Goal: Task Accomplishment & Management: Complete application form

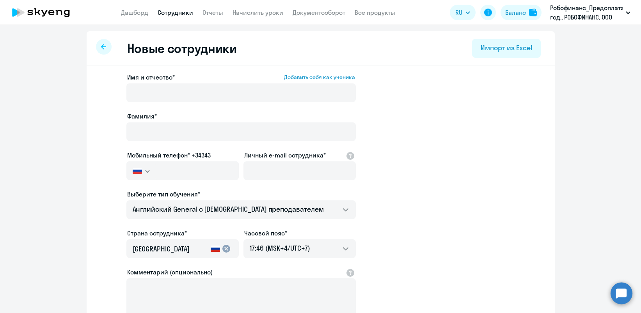
select select "english_adult_not_native_speaker"
select select "7"
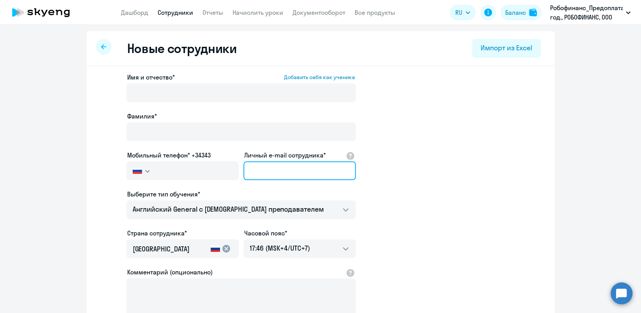
click at [300, 172] on input "Личный e-mail сотрудника*" at bounding box center [300, 171] width 112 height 19
paste input "[EMAIL_ADDRESS][DOMAIN_NAME]"
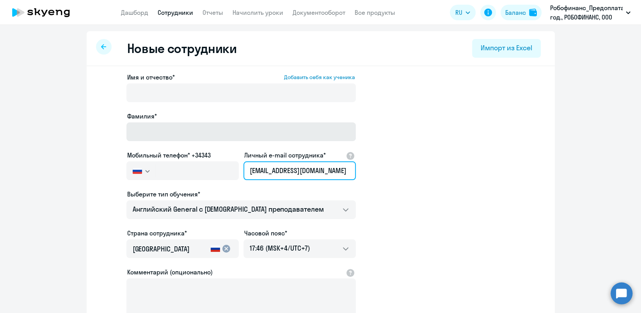
type input "[EMAIL_ADDRESS][DOMAIN_NAME]"
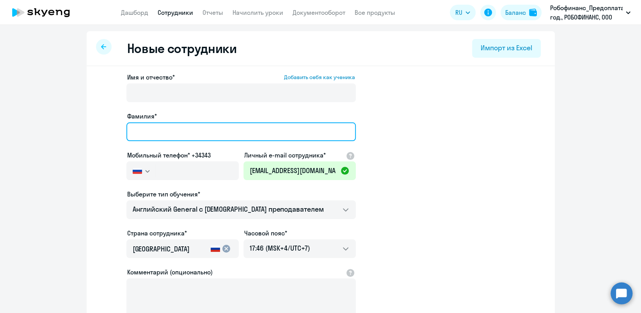
click at [197, 125] on input "Фамилия*" at bounding box center [241, 132] width 230 height 19
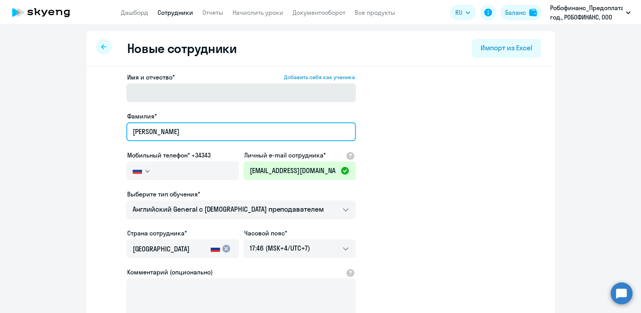
type input "[PERSON_NAME]"
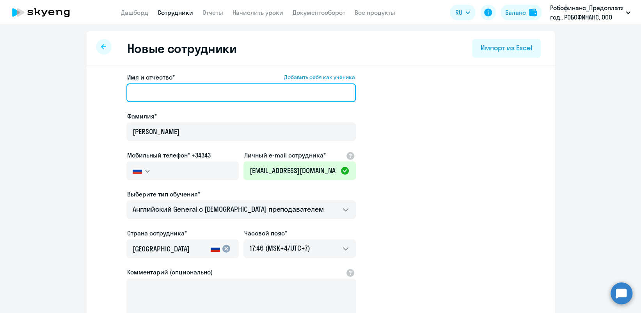
click at [198, 97] on input "Имя и отчество* Добавить себя как ученика" at bounding box center [241, 93] width 230 height 19
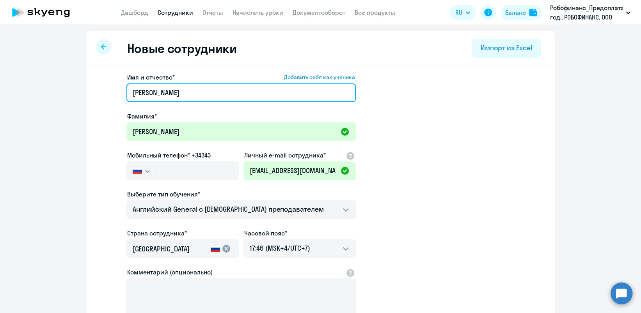
click at [210, 95] on input "[PERSON_NAME]" at bounding box center [241, 93] width 230 height 19
type input "[PERSON_NAME]"
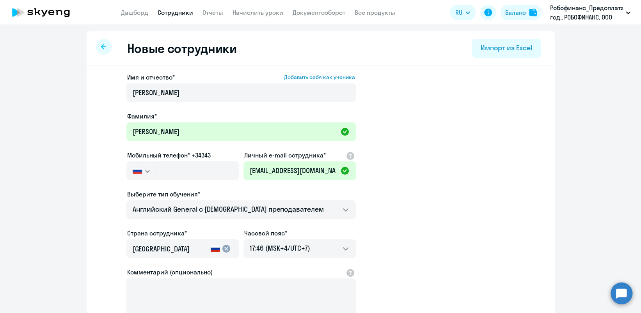
click at [469, 128] on app-new-student-form "Имя и отчество* Добавить себя как ученика [PERSON_NAME]* [PERSON_NAME] Мобильны…" at bounding box center [321, 212] width 444 height 278
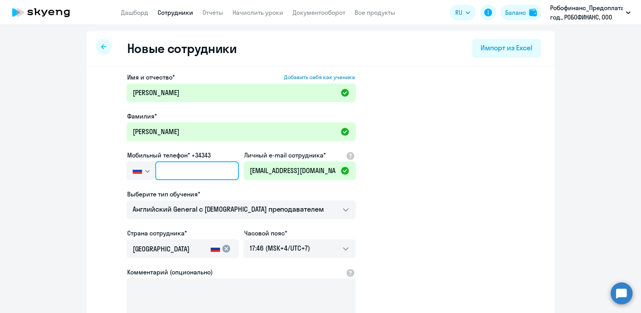
click at [191, 173] on input "text" at bounding box center [196, 171] width 83 height 19
paste input "[PHONE_NUMBER]"
type input "[PHONE_NUMBER]"
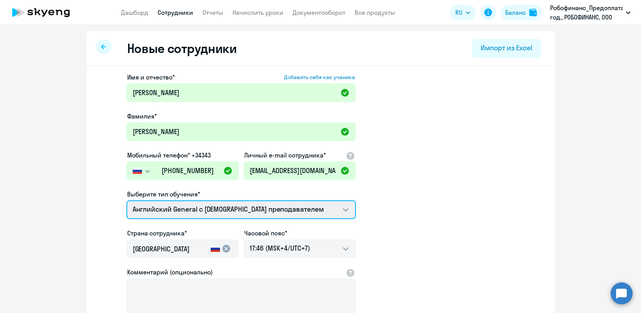
click at [258, 209] on select "Английский General с [DEMOGRAPHIC_DATA] преподавателем Английский General с [DE…" at bounding box center [241, 210] width 230 height 19
select select "english_adult_not_native_speaker_premium"
click at [126, 201] on select "Английский General с [DEMOGRAPHIC_DATA] преподавателем Английский General с [DE…" at bounding box center [241, 210] width 230 height 19
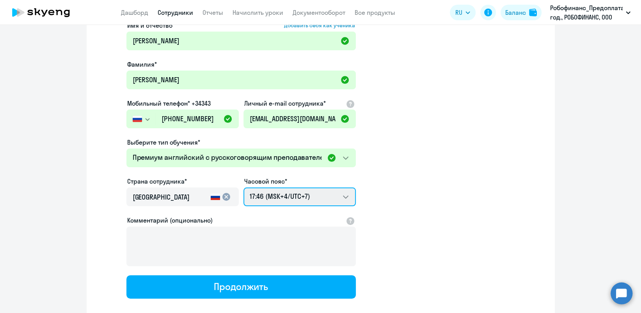
click at [328, 194] on select "23:46 (MSK-14/UTC-11) 00:46 (MSK-13/UTC-10) 01:46 (MSK-12/UTC-9) 02:46 (MSK-11/…" at bounding box center [300, 197] width 112 height 19
click at [244, 188] on select "23:46 (MSK-14/UTC-11) 00:46 (MSK-13/UTC-10) 01:46 (MSK-12/UTC-9) 02:46 (MSK-11/…" at bounding box center [300, 197] width 112 height 19
click at [308, 129] on div at bounding box center [300, 129] width 112 height 3
click at [296, 196] on select "23:46 (MSK-14/UTC-11) 00:46 (MSK-13/UTC-10) 01:46 (MSK-12/UTC-9) 02:46 (MSK-11/…" at bounding box center [300, 197] width 112 height 19
select select "4"
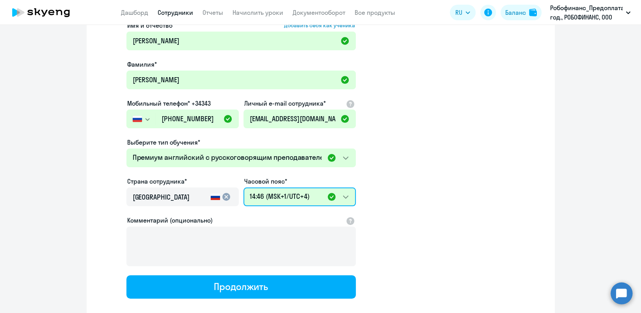
click at [244, 188] on select "23:46 (MSK-14/UTC-11) 00:46 (MSK-13/UTC-10) 01:46 (MSK-12/UTC-9) 02:46 (MSK-11/…" at bounding box center [300, 197] width 112 height 19
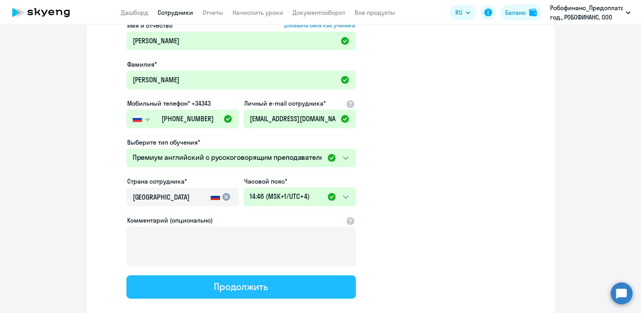
click at [303, 287] on button "Продолжить" at bounding box center [241, 287] width 230 height 23
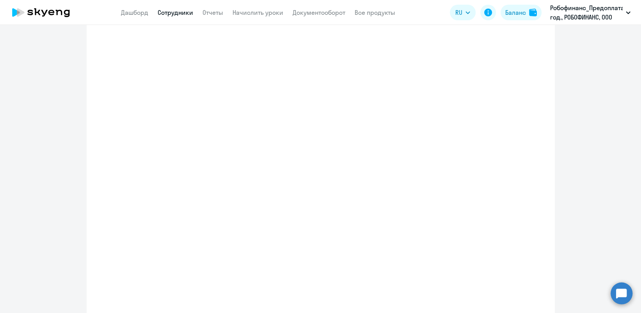
select select "english_adult_not_native_speaker_premium"
select select "4"
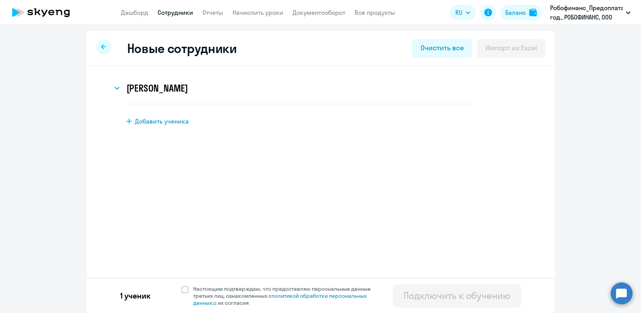
scroll to position [0, 0]
click at [160, 120] on span "Добавить ученика" at bounding box center [162, 121] width 54 height 9
select select "english_adult_not_native_speaker"
select select "7"
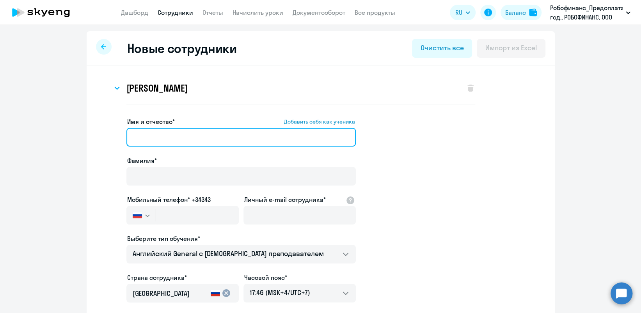
click at [244, 144] on input "Имя и отчество* Добавить себя как ученика" at bounding box center [241, 137] width 230 height 19
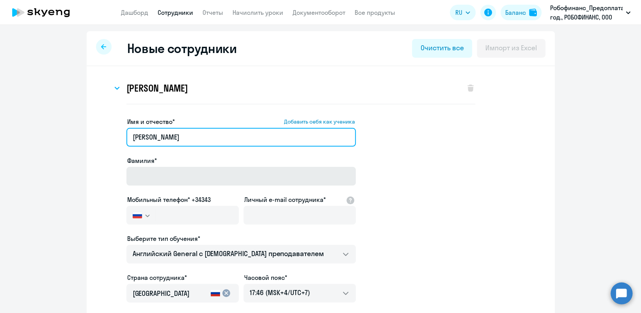
type input "[PERSON_NAME]"
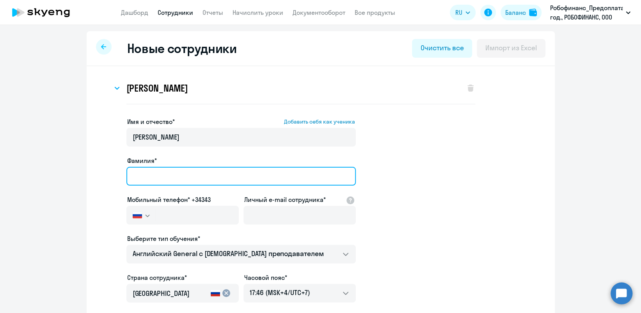
click at [132, 181] on input "Фамилия*" at bounding box center [241, 176] width 230 height 19
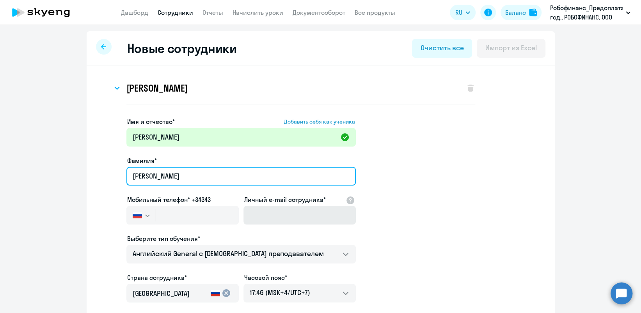
type input "[PERSON_NAME]"
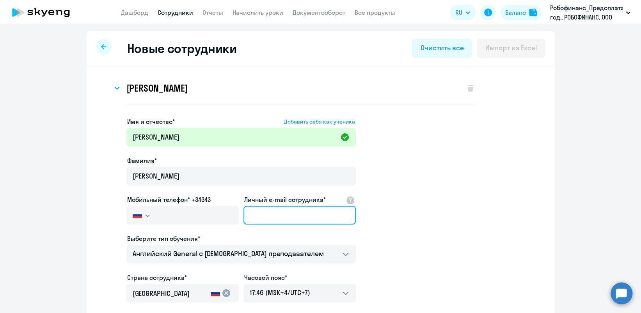
click at [261, 216] on input "Личный e-mail сотрудника*" at bounding box center [300, 215] width 112 height 19
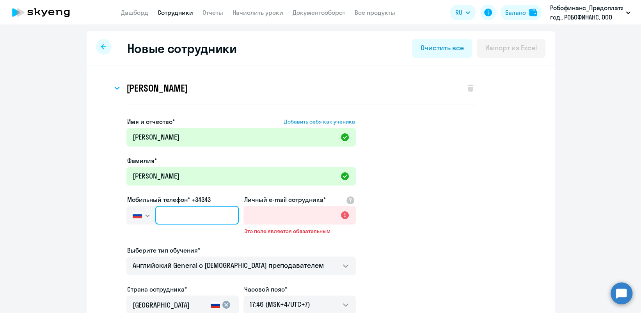
click at [209, 220] on input "text" at bounding box center [196, 215] width 83 height 19
paste input "[PHONE_NUMBER]"
type input "[PHONE_NUMBER]"
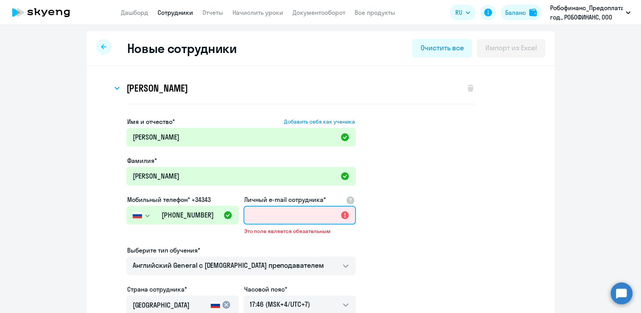
click at [308, 215] on input "Личный e-mail сотрудника*" at bounding box center [300, 215] width 112 height 19
paste input "[EMAIL_ADDRESS][DOMAIN_NAME]"
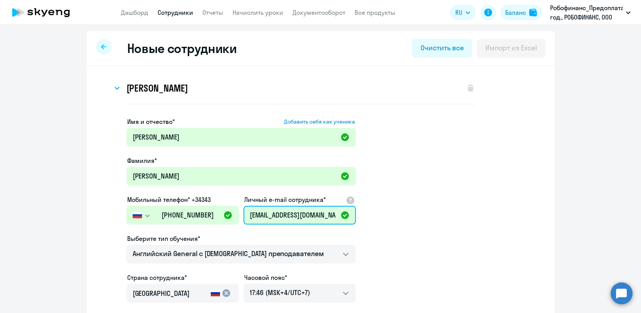
scroll to position [52, 0]
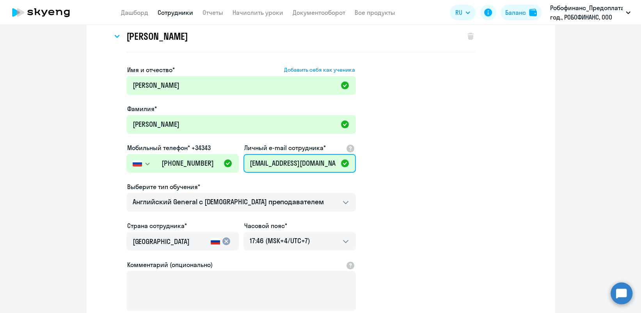
type input "[EMAIL_ADDRESS][DOMAIN_NAME]"
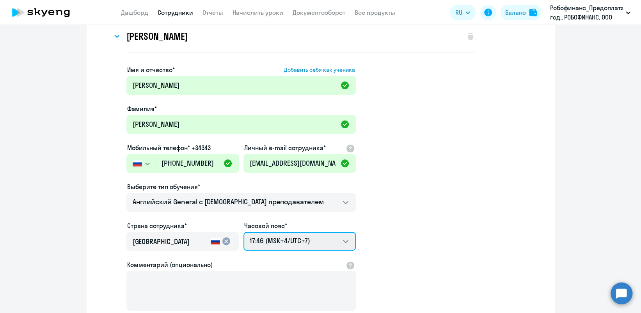
click at [339, 241] on select "23:46 (MSK-14/UTC-11) 00:46 (MSK-13/UTC-10) 01:46 (MSK-12/UTC-9) 02:46 (MSK-11/…" at bounding box center [300, 241] width 112 height 19
click at [244, 232] on select "23:46 (MSK-14/UTC-11) 00:46 (MSK-13/UTC-10) 01:46 (MSK-12/UTC-9) 02:46 (MSK-11/…" at bounding box center [300, 241] width 112 height 19
click at [313, 238] on select "23:46 (MSK-14/UTC-11) 00:46 (MSK-13/UTC-10) 01:46 (MSK-12/UTC-9) 02:46 (MSK-11/…" at bounding box center [300, 241] width 112 height 19
select select "3"
click at [244, 232] on select "23:46 (MSK-14/UTC-11) 00:46 (MSK-13/UTC-10) 01:46 (MSK-12/UTC-9) 02:46 (MSK-11/…" at bounding box center [300, 241] width 112 height 19
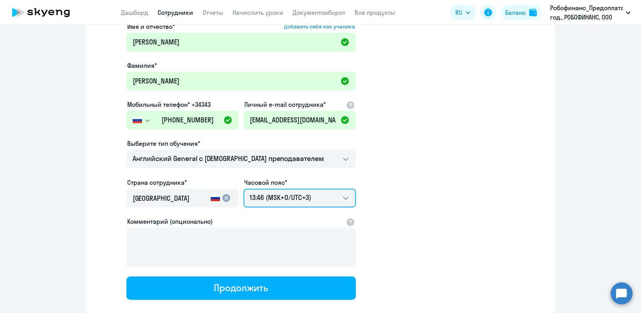
scroll to position [140, 0]
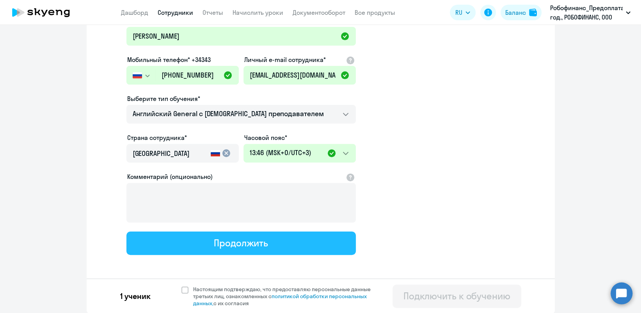
click at [225, 244] on div "Продолжить" at bounding box center [241, 243] width 54 height 12
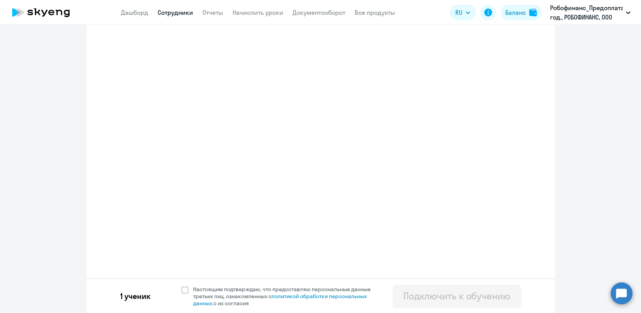
select select "english_adult_not_native_speaker"
select select "3"
select select "english_adult_not_native_speaker_premium"
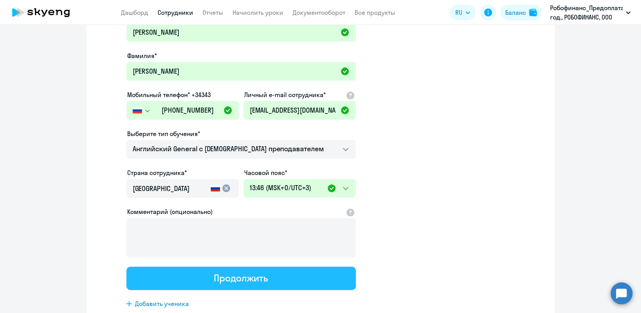
scroll to position [0, 0]
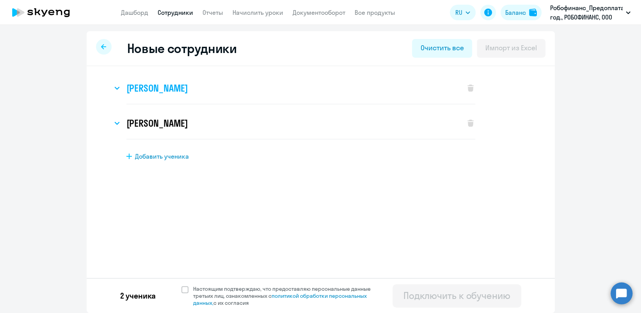
click at [164, 87] on h3 "[PERSON_NAME]" at bounding box center [157, 88] width 62 height 12
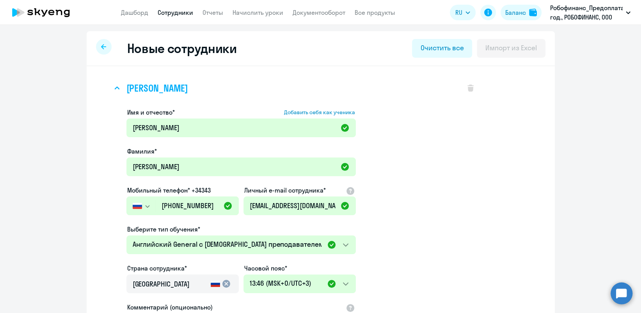
click at [116, 88] on svg-icon at bounding box center [116, 88] width 9 height 9
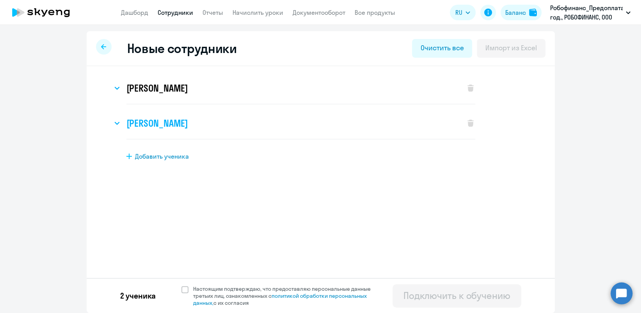
click at [122, 123] on div "[PERSON_NAME]" at bounding box center [284, 123] width 345 height 31
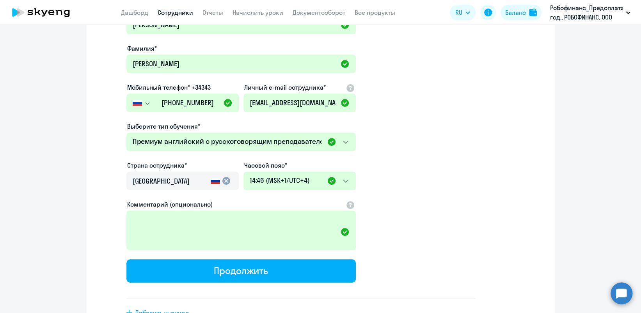
scroll to position [156, 0]
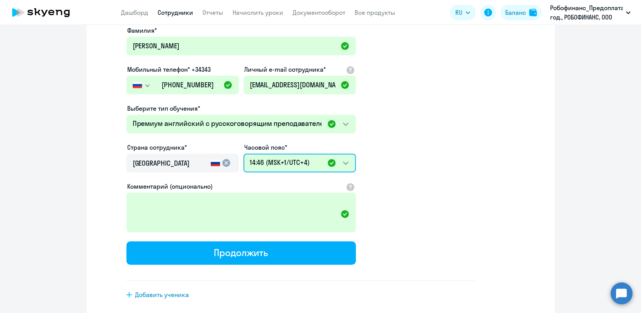
click at [272, 162] on select "23:46 (MSK-14/UTC-11) 00:46 (MSK-13/UTC-10) 01:46 (MSK-12/UTC-9) 02:46 (MSK-11/…" at bounding box center [300, 163] width 112 height 19
select select "3"
click at [244, 154] on select "23:46 (MSK-14/UTC-11) 00:46 (MSK-13/UTC-10) 01:46 (MSK-12/UTC-9) 02:46 (MSK-11/…" at bounding box center [300, 163] width 112 height 19
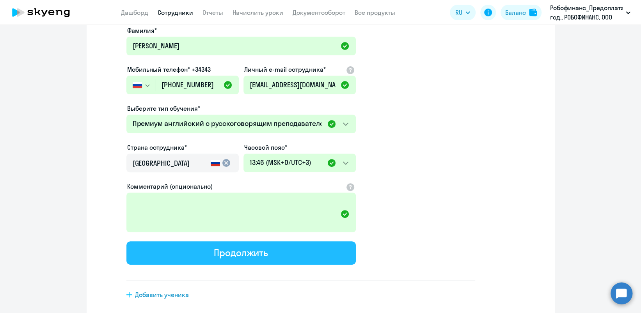
click at [303, 256] on button "Продолжить" at bounding box center [241, 253] width 230 height 23
select select "english_adult_not_native_speaker"
select select "3"
select select "english_adult_not_native_speaker_premium"
select select "3"
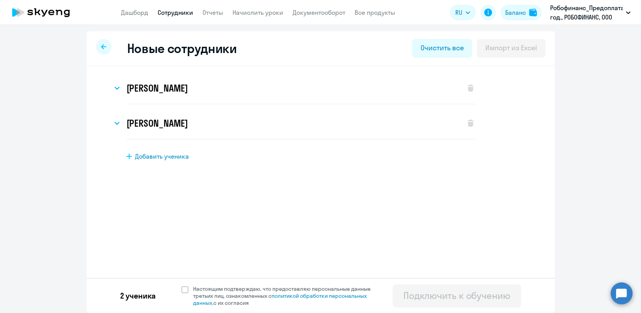
scroll to position [0, 0]
click at [185, 289] on span at bounding box center [185, 290] width 7 height 7
click at [182, 286] on input "Настоящим подтверждаю, что предоставляю персональные данные третьих лиц, ознако…" at bounding box center [181, 285] width 0 height 0
checkbox input "true"
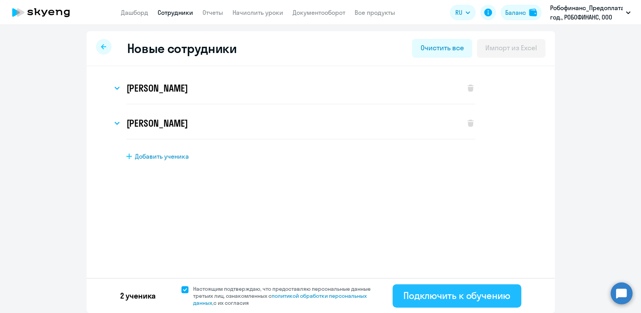
click at [502, 292] on div "Подключить к обучению" at bounding box center [457, 296] width 107 height 12
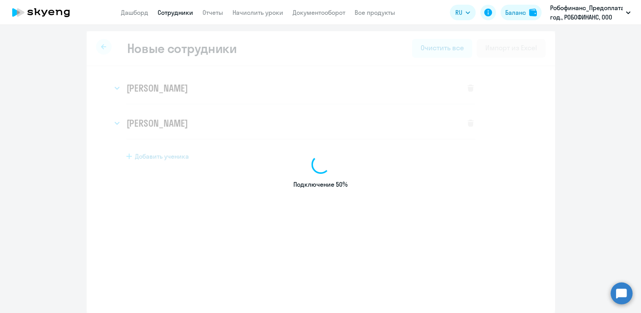
select select "english_adult_not_native_speaker"
select select "7"
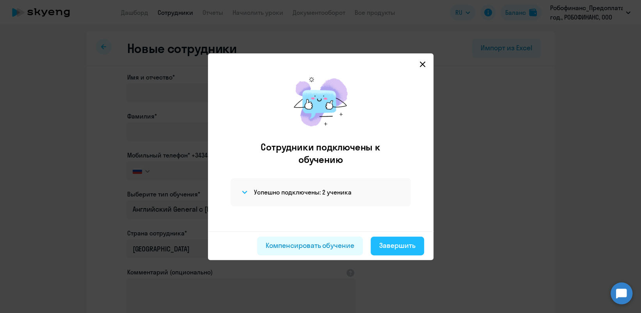
click at [408, 250] on div "Завершить" at bounding box center [397, 246] width 36 height 10
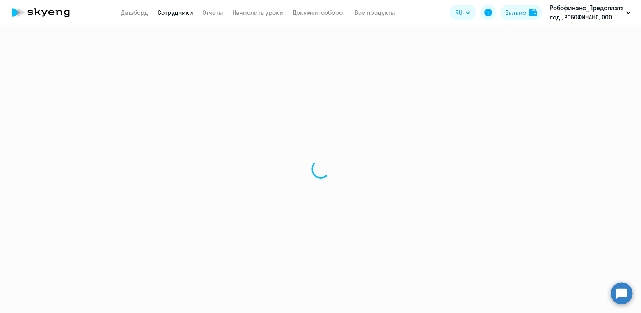
select select "30"
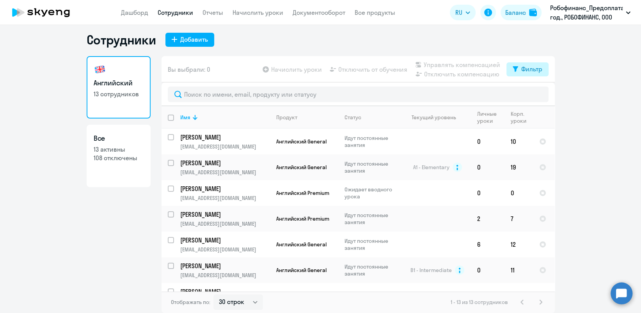
click at [528, 69] on div "Фильтр" at bounding box center [532, 68] width 21 height 9
click at [534, 94] on span at bounding box center [531, 95] width 13 height 8
click at [525, 94] on input "checkbox" at bounding box center [525, 94] width 0 height 0
checkbox input "true"
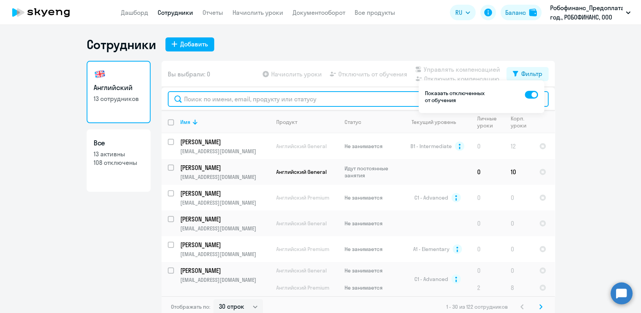
click at [251, 99] on input "text" at bounding box center [358, 99] width 381 height 16
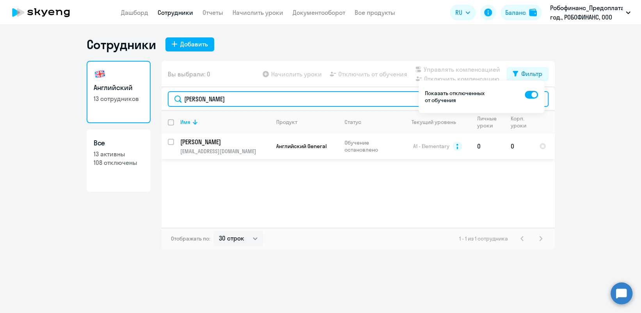
type input "[PERSON_NAME]"
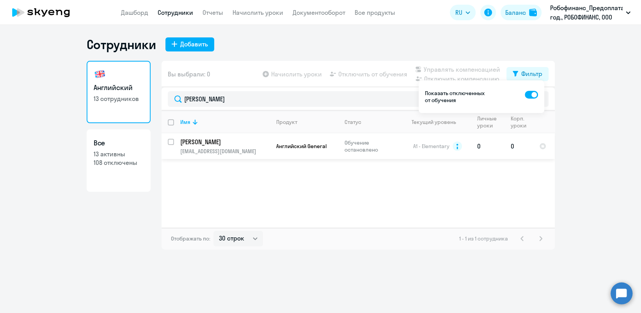
click at [169, 144] on input "select row 12327050" at bounding box center [176, 147] width 16 height 16
checkbox input "true"
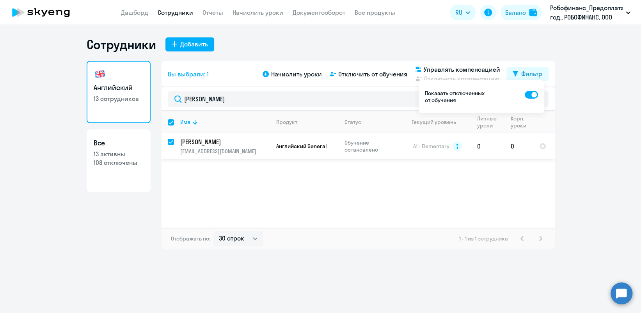
click at [169, 144] on input "deselect row 12327050" at bounding box center [176, 147] width 16 height 16
checkbox input "false"
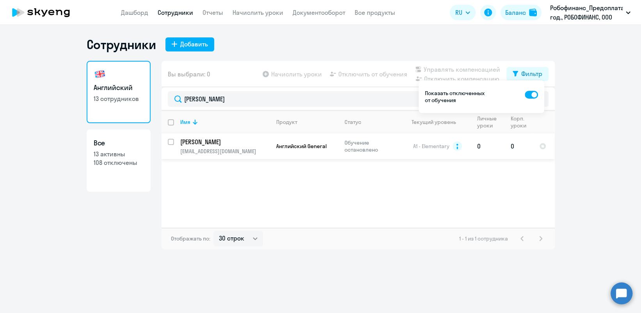
click at [211, 142] on p "[PERSON_NAME]" at bounding box center [224, 142] width 88 height 9
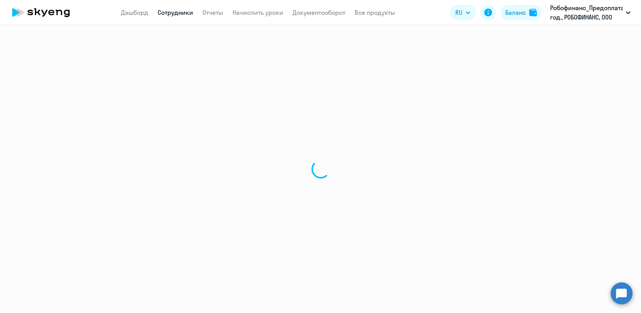
select select "english"
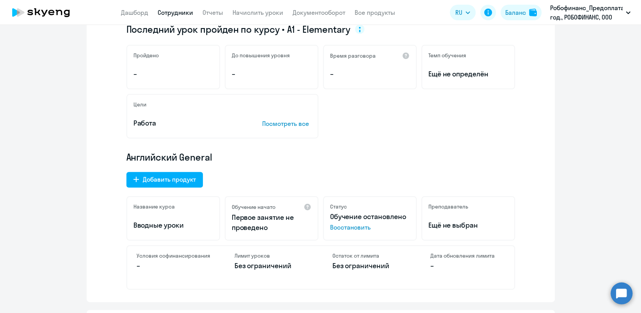
scroll to position [156, 0]
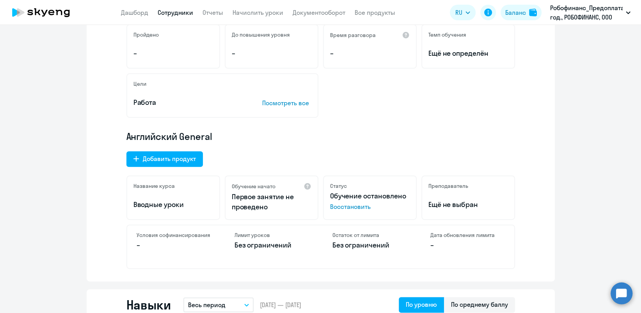
click at [352, 209] on span "Восстановить" at bounding box center [370, 206] width 80 height 9
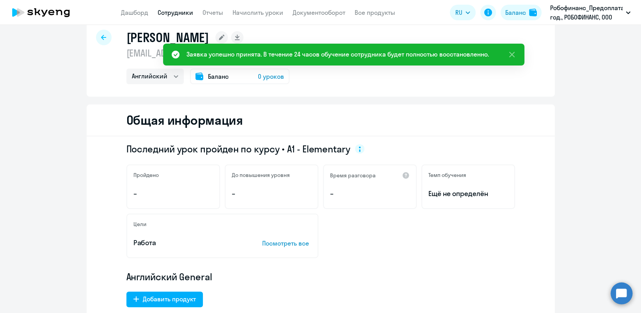
scroll to position [0, 0]
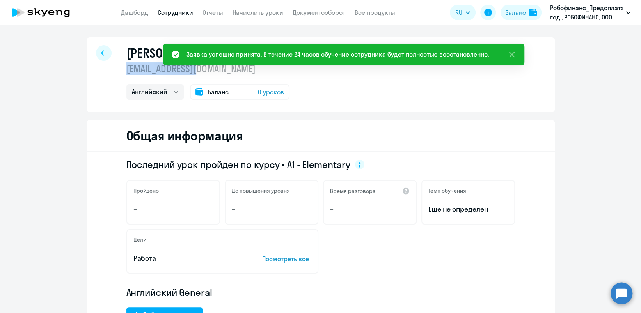
drag, startPoint x: 208, startPoint y: 70, endPoint x: 122, endPoint y: 66, distance: 86.0
click at [126, 66] on p "[EMAIL_ADDRESS][DOMAIN_NAME]" at bounding box center [207, 68] width 163 height 12
drag, startPoint x: 122, startPoint y: 66, endPoint x: 134, endPoint y: 71, distance: 12.8
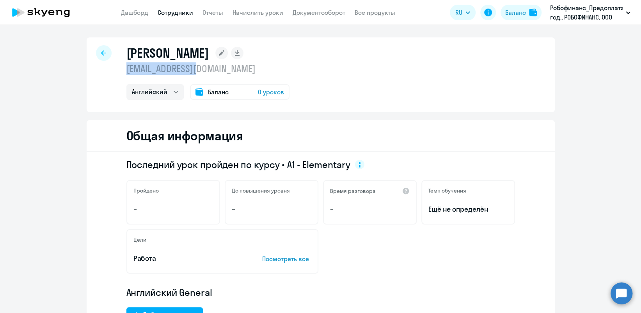
copy p "[EMAIL_ADDRESS][DOMAIN_NAME]"
click at [183, 12] on link "Сотрудники" at bounding box center [176, 13] width 36 height 8
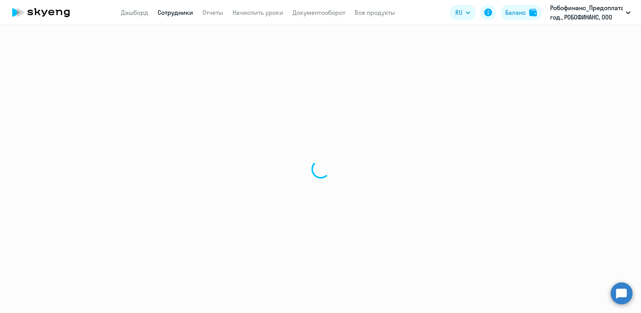
select select "30"
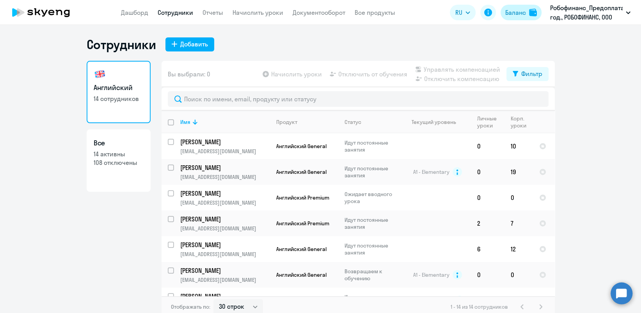
click at [521, 14] on div "Баланс" at bounding box center [516, 12] width 21 height 9
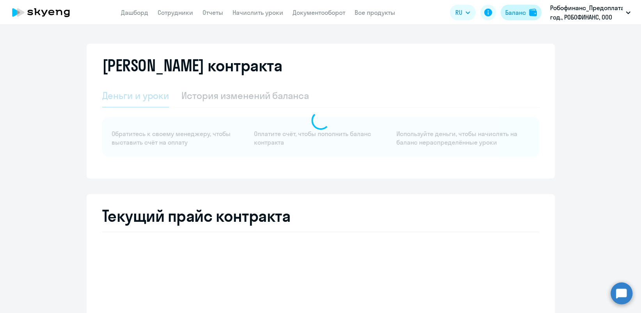
select select "english_adult_not_native_speaker"
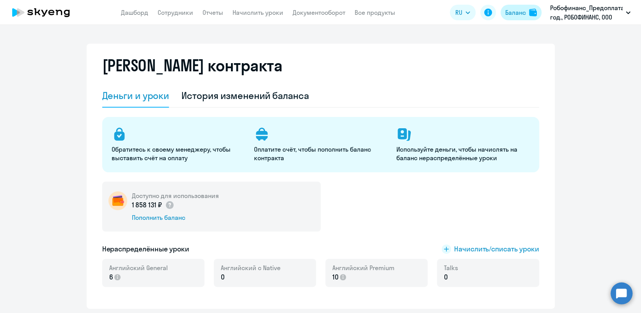
click at [515, 12] on div "Баланс" at bounding box center [516, 12] width 21 height 9
click at [470, 250] on span "Начислить/списать уроки" at bounding box center [496, 249] width 85 height 10
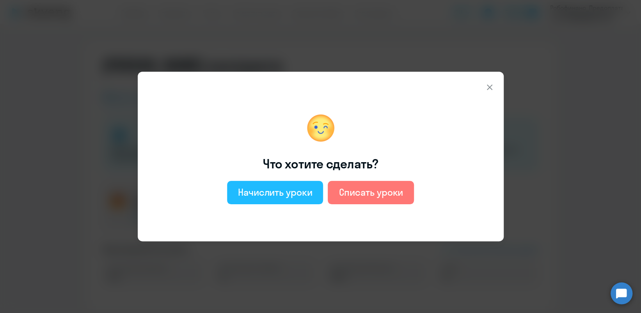
click at [262, 183] on button "Начислить уроки" at bounding box center [275, 192] width 96 height 23
select select "english_adult_not_native_speaker"
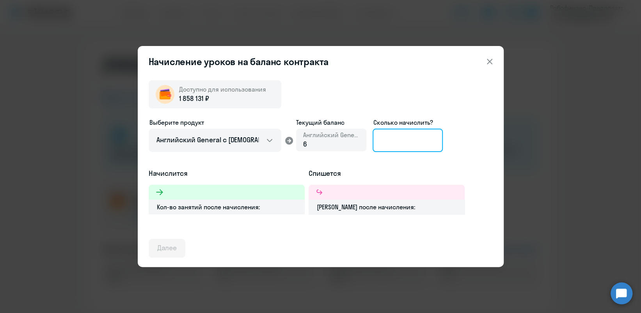
click at [405, 142] on input at bounding box center [408, 140] width 70 height 23
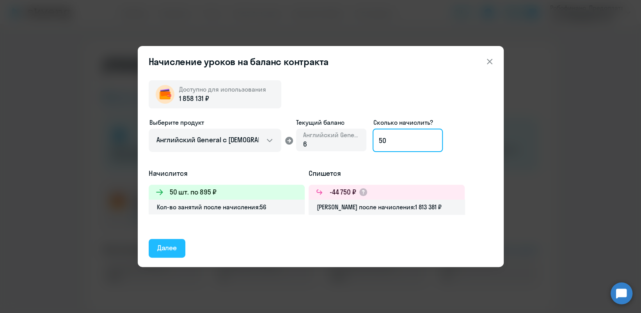
type input "50"
click at [167, 246] on div "Далее" at bounding box center [167, 248] width 20 height 10
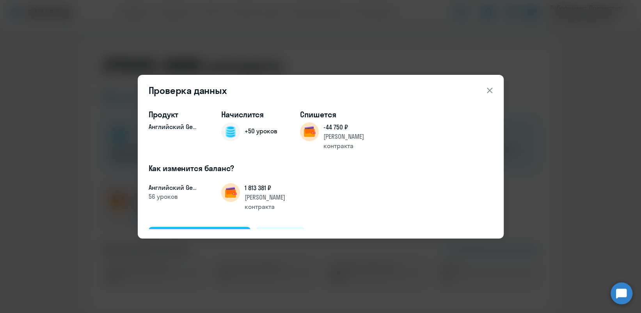
click at [178, 231] on div "Подтвердить и начислить" at bounding box center [199, 236] width 85 height 10
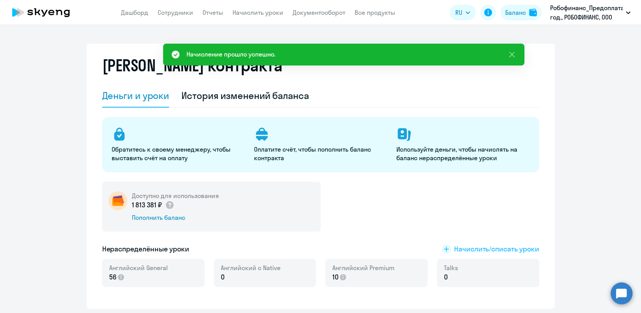
click at [486, 249] on span "Начислить/списать уроки" at bounding box center [496, 249] width 85 height 10
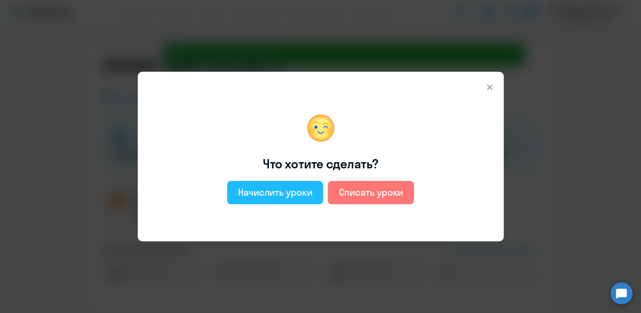
click at [299, 194] on div "Начислить уроки" at bounding box center [275, 192] width 75 height 12
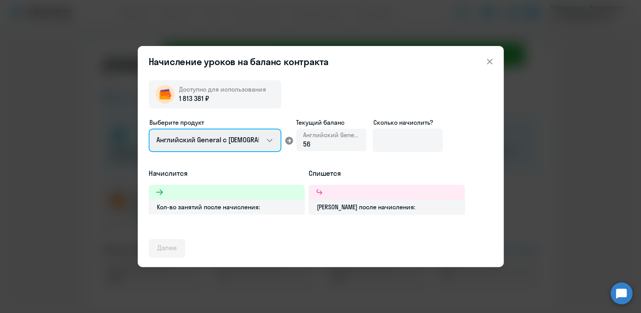
click at [272, 148] on select "Английский General с [DEMOGRAPHIC_DATA] преподавателем Английский General с [DE…" at bounding box center [215, 140] width 133 height 23
select select "english_adult_not_native_speaker_premium"
click at [149, 129] on select "Английский General с [DEMOGRAPHIC_DATA] преподавателем Английский General с [DE…" at bounding box center [215, 140] width 133 height 23
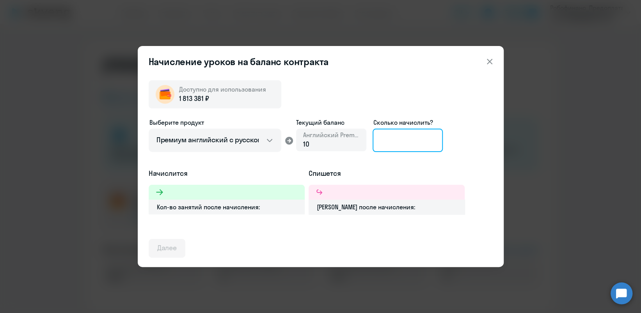
click at [392, 141] on input at bounding box center [408, 140] width 70 height 23
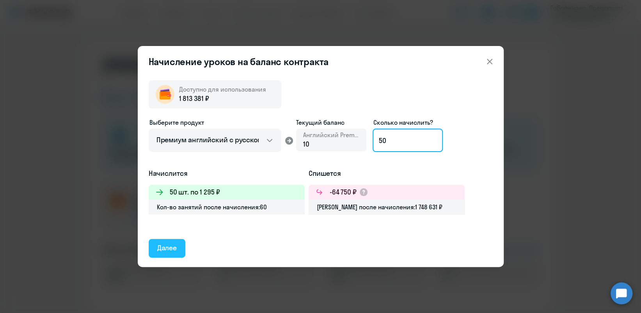
type input "50"
click at [175, 248] on div "Далее" at bounding box center [167, 248] width 20 height 10
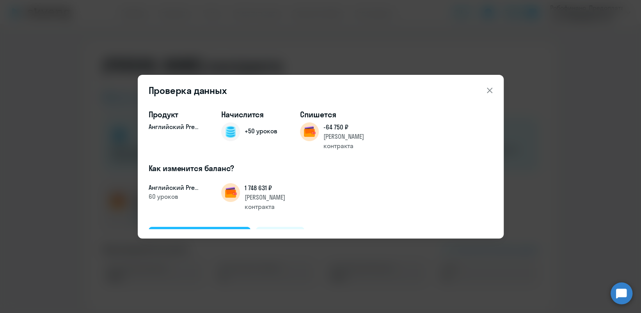
click at [216, 231] on div "Подтвердить и начислить" at bounding box center [199, 236] width 85 height 10
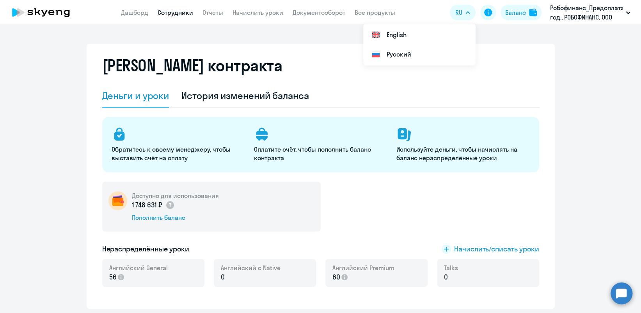
click at [178, 12] on link "Сотрудники" at bounding box center [176, 13] width 36 height 8
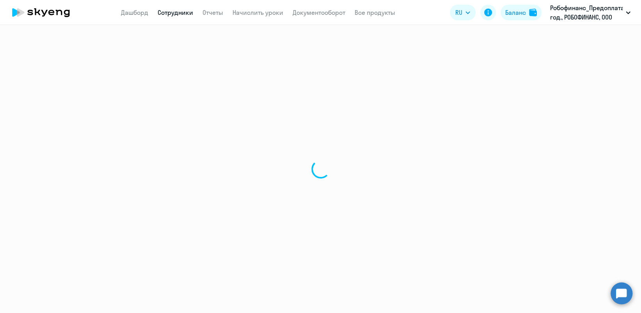
select select "30"
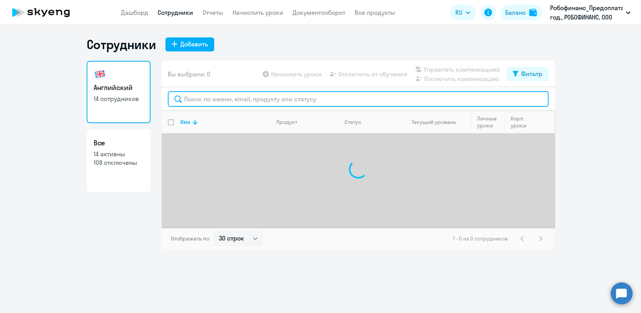
click at [209, 96] on input "text" at bounding box center [358, 99] width 381 height 16
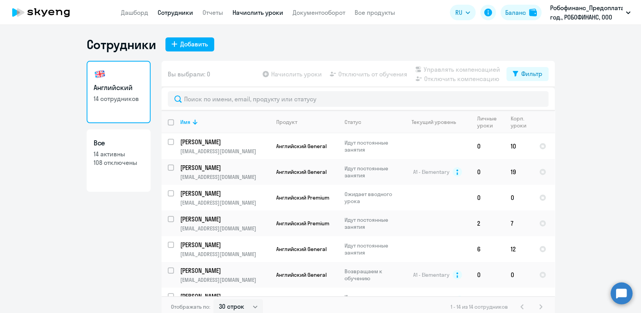
click at [270, 11] on link "Начислить уроки" at bounding box center [258, 13] width 51 height 8
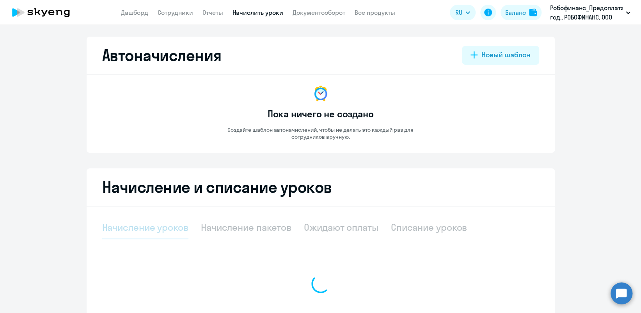
select select "10"
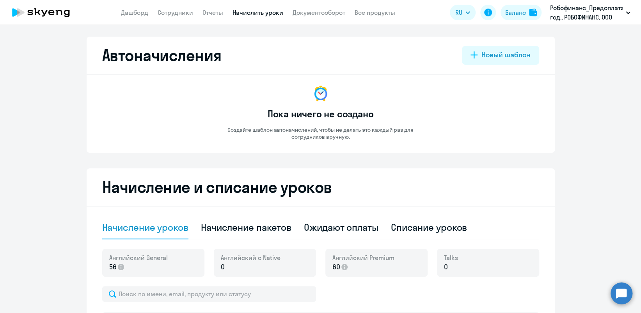
scroll to position [104, 0]
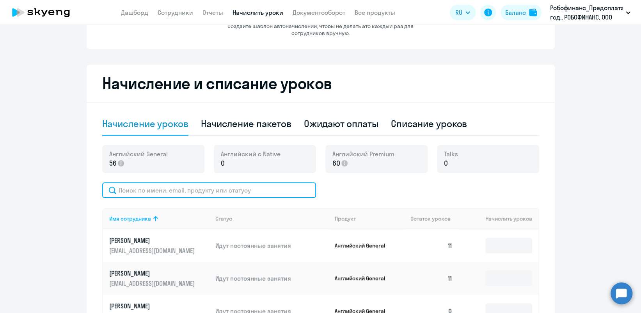
click at [180, 189] on input "text" at bounding box center [209, 191] width 214 height 16
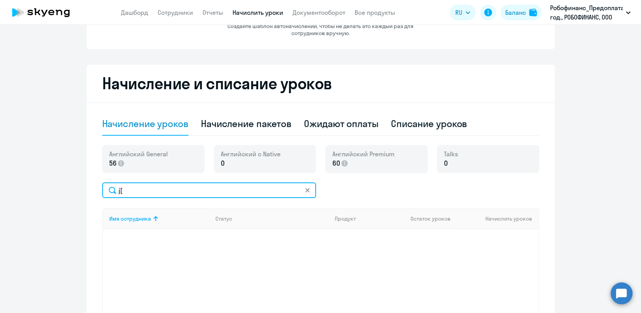
type input "j"
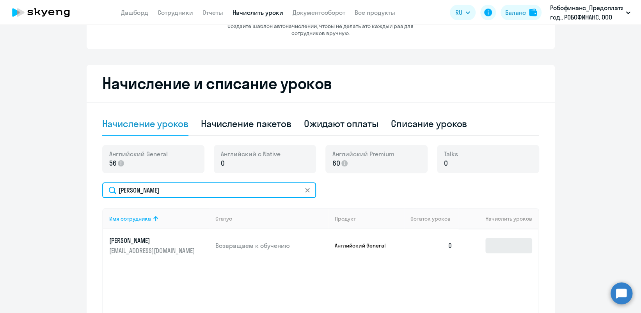
type input "[PERSON_NAME]"
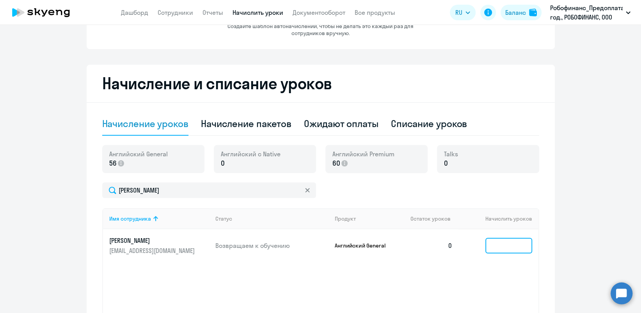
click at [512, 245] on input at bounding box center [509, 246] width 47 height 16
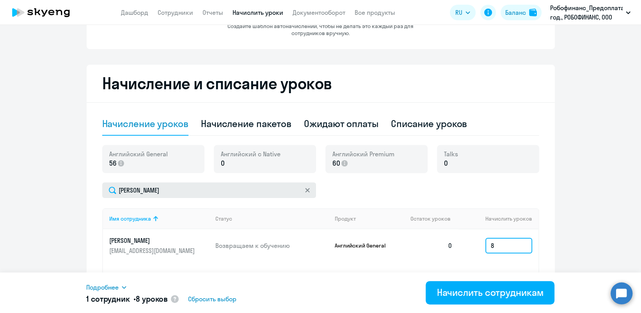
type input "8"
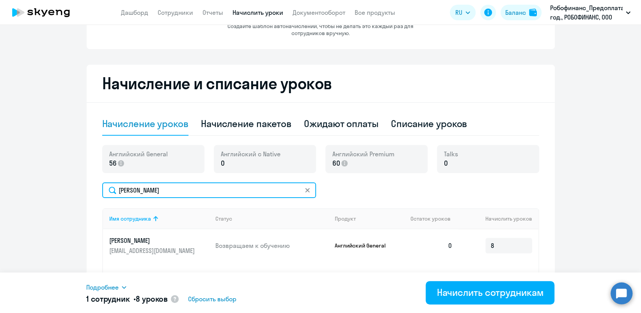
drag, startPoint x: 173, startPoint y: 193, endPoint x: 97, endPoint y: 187, distance: 76.4
click at [97, 187] on div "Начисление и списание уроков Начисление уроков Начисление пакетов Ожидают оплат…" at bounding box center [321, 212] width 468 height 295
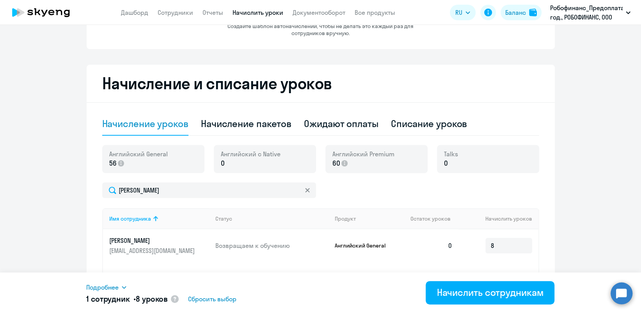
click at [97, 187] on div "Начисление и списание уроков Начисление уроков Начисление пакетов Ожидают оплат…" at bounding box center [321, 212] width 468 height 295
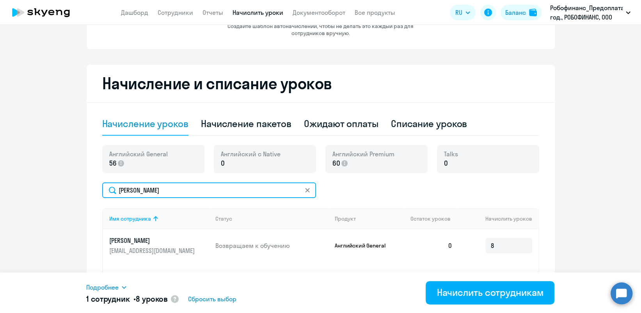
click at [144, 187] on input "[PERSON_NAME]" at bounding box center [209, 191] width 214 height 16
drag, startPoint x: 147, startPoint y: 191, endPoint x: 112, endPoint y: 189, distance: 35.6
click at [112, 189] on input "[PERSON_NAME]" at bounding box center [209, 191] width 214 height 16
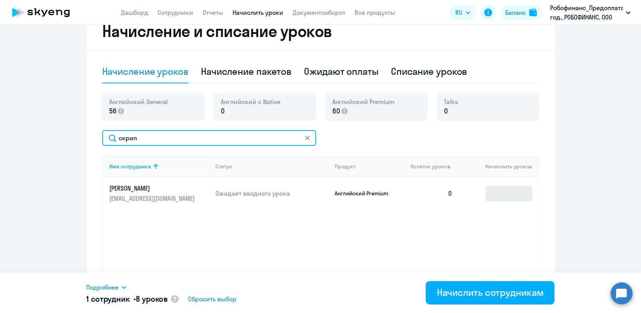
type input "скрип"
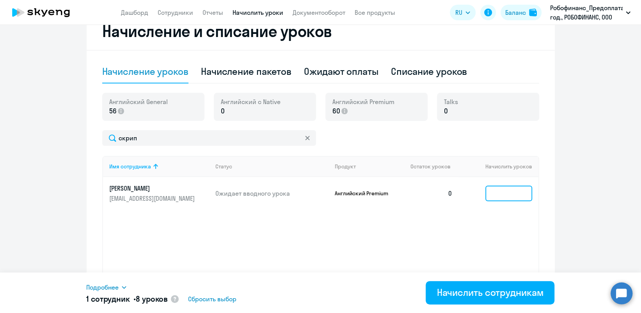
click at [518, 191] on input at bounding box center [509, 194] width 47 height 16
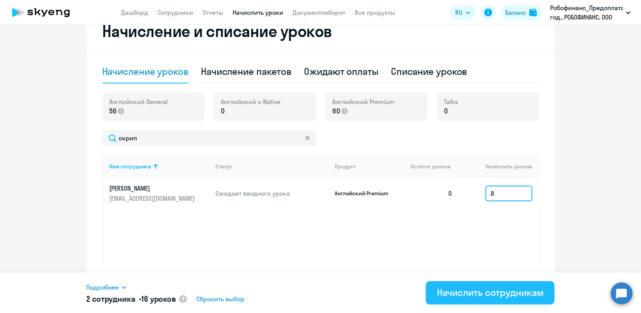
type input "8"
click at [509, 293] on div "Начислить сотрудникам" at bounding box center [490, 293] width 107 height 12
